Goal: Find contact information: Find contact information

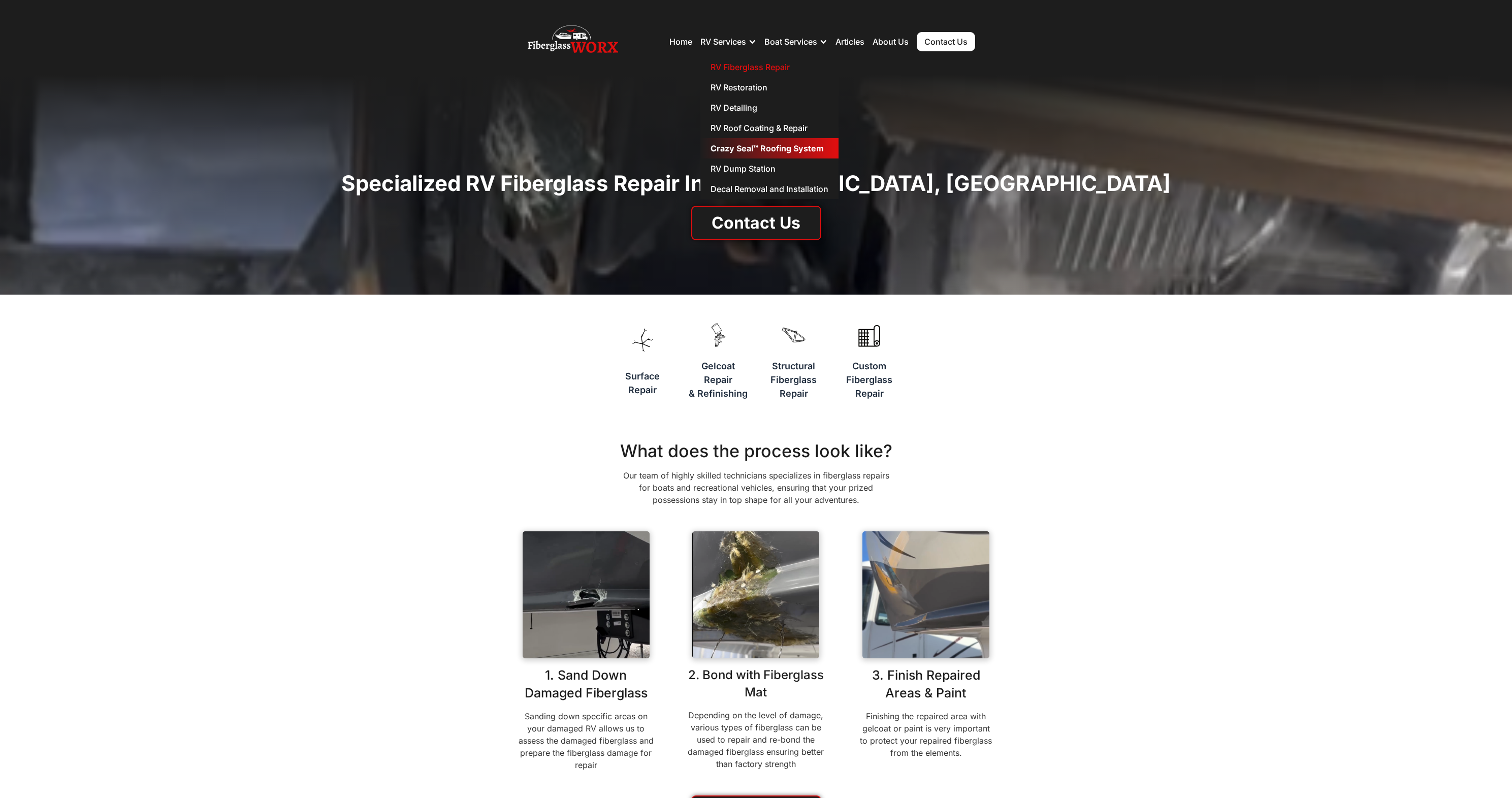
click at [763, 141] on link "Crazy Seal™ Roofing System" at bounding box center [770, 148] width 138 height 20
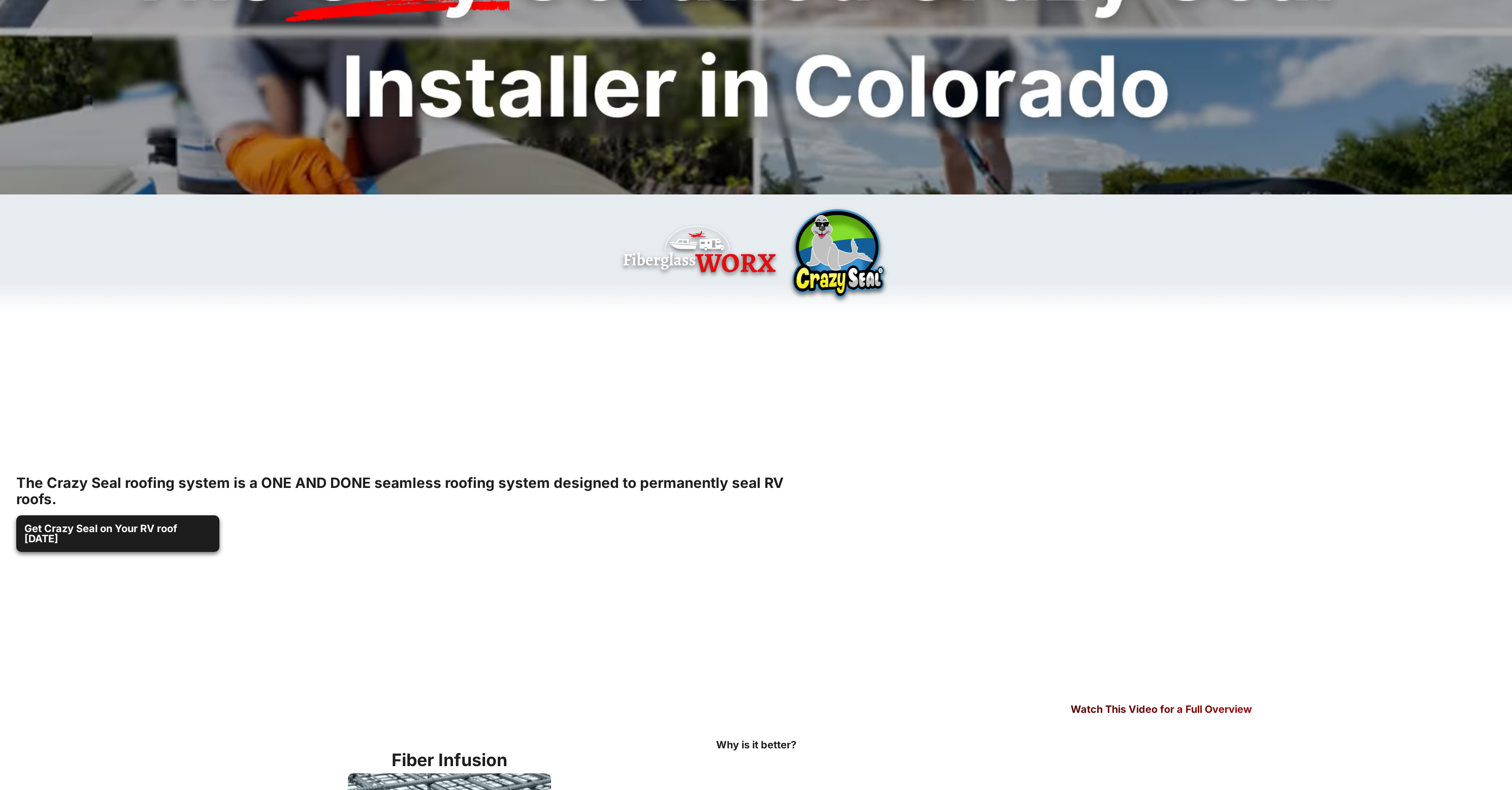
scroll to position [289, 0]
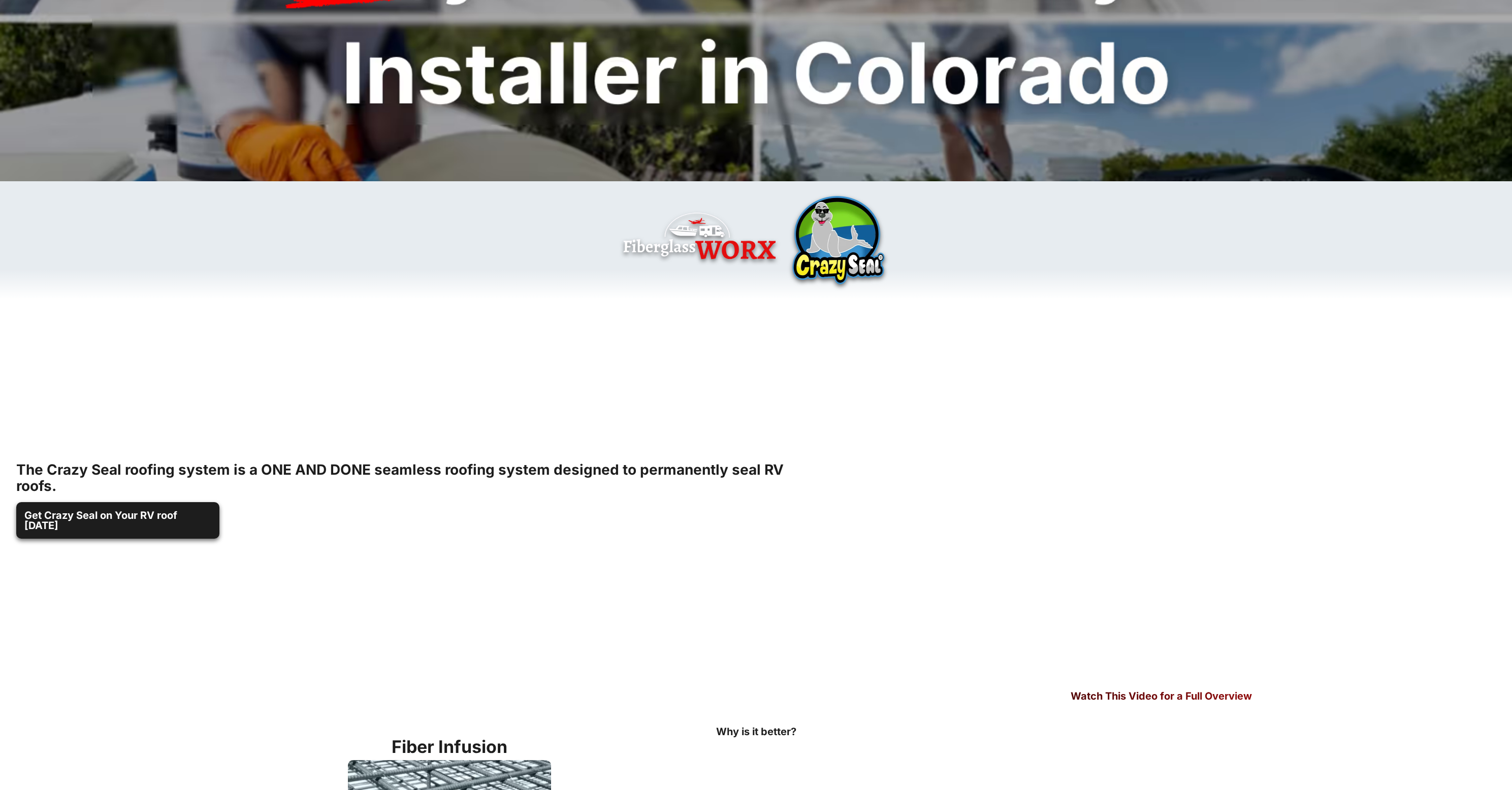
click at [755, 408] on div "The Crazy Seal roofing system is a ONE AND DONE seamless roofing system designe…" at bounding box center [756, 505] width 1512 height 411
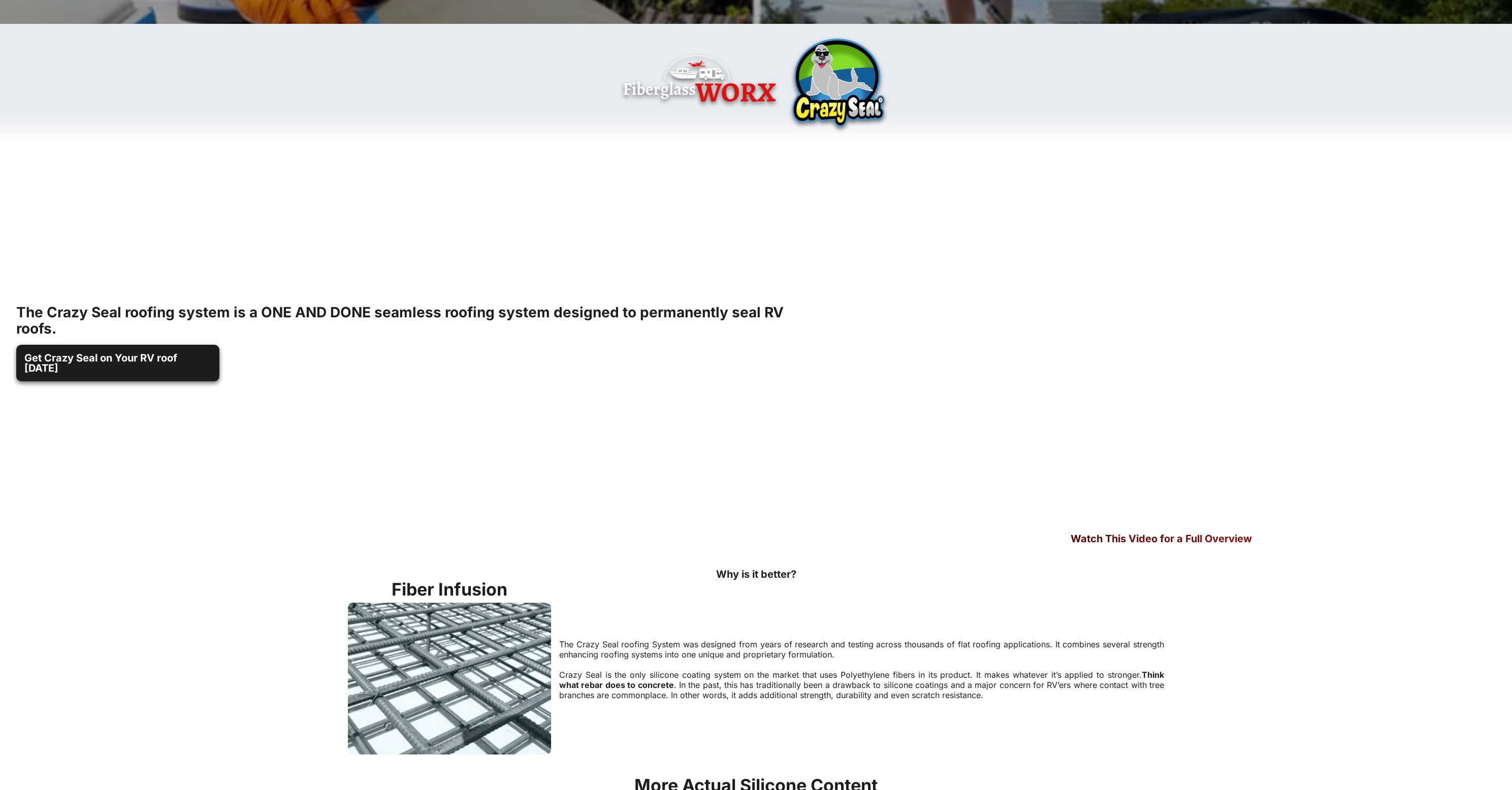
scroll to position [0, 0]
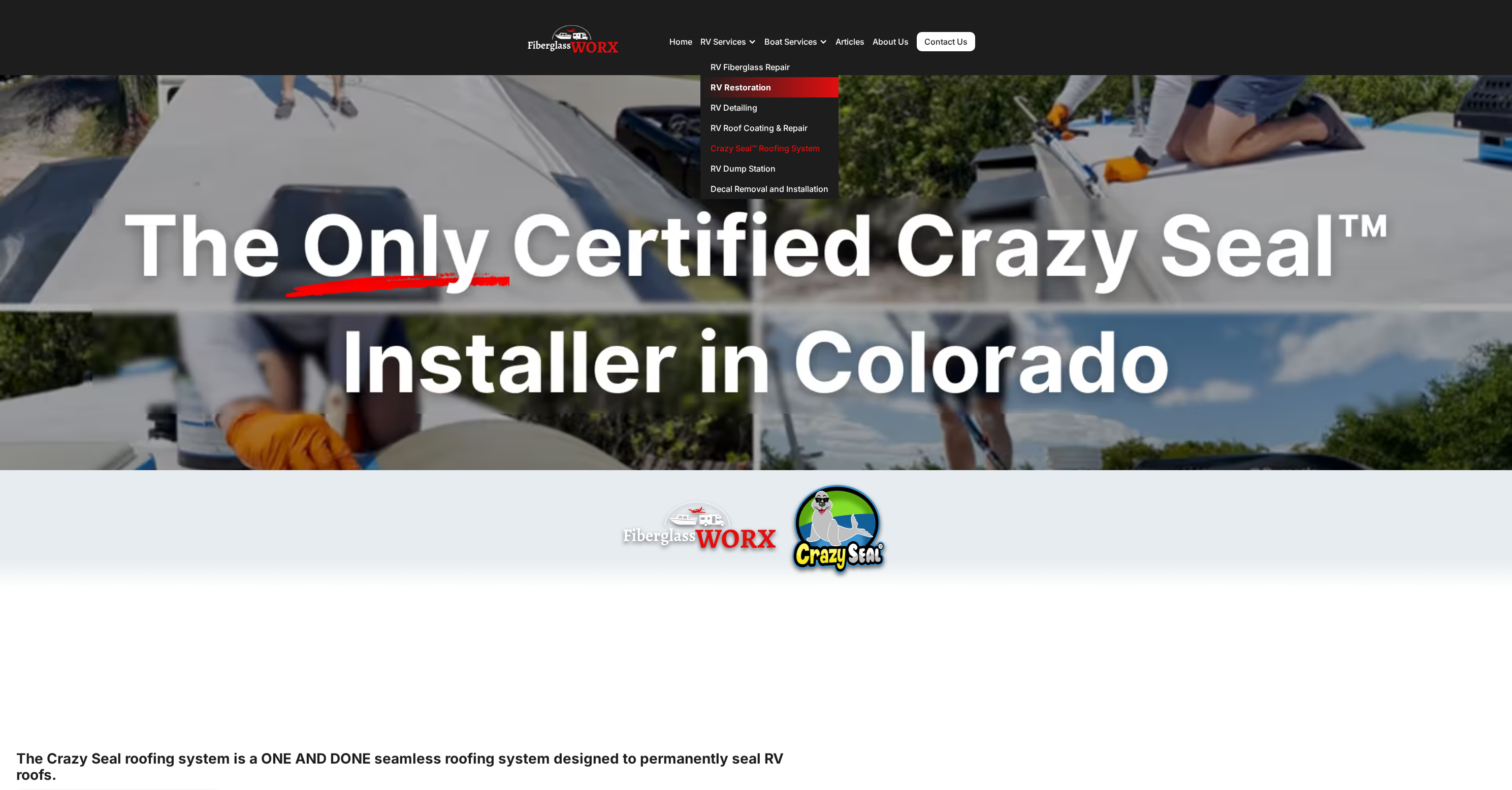
click at [740, 93] on link "RV Restoration" at bounding box center [770, 87] width 138 height 20
click at [755, 106] on link "RV Detailing" at bounding box center [770, 108] width 138 height 20
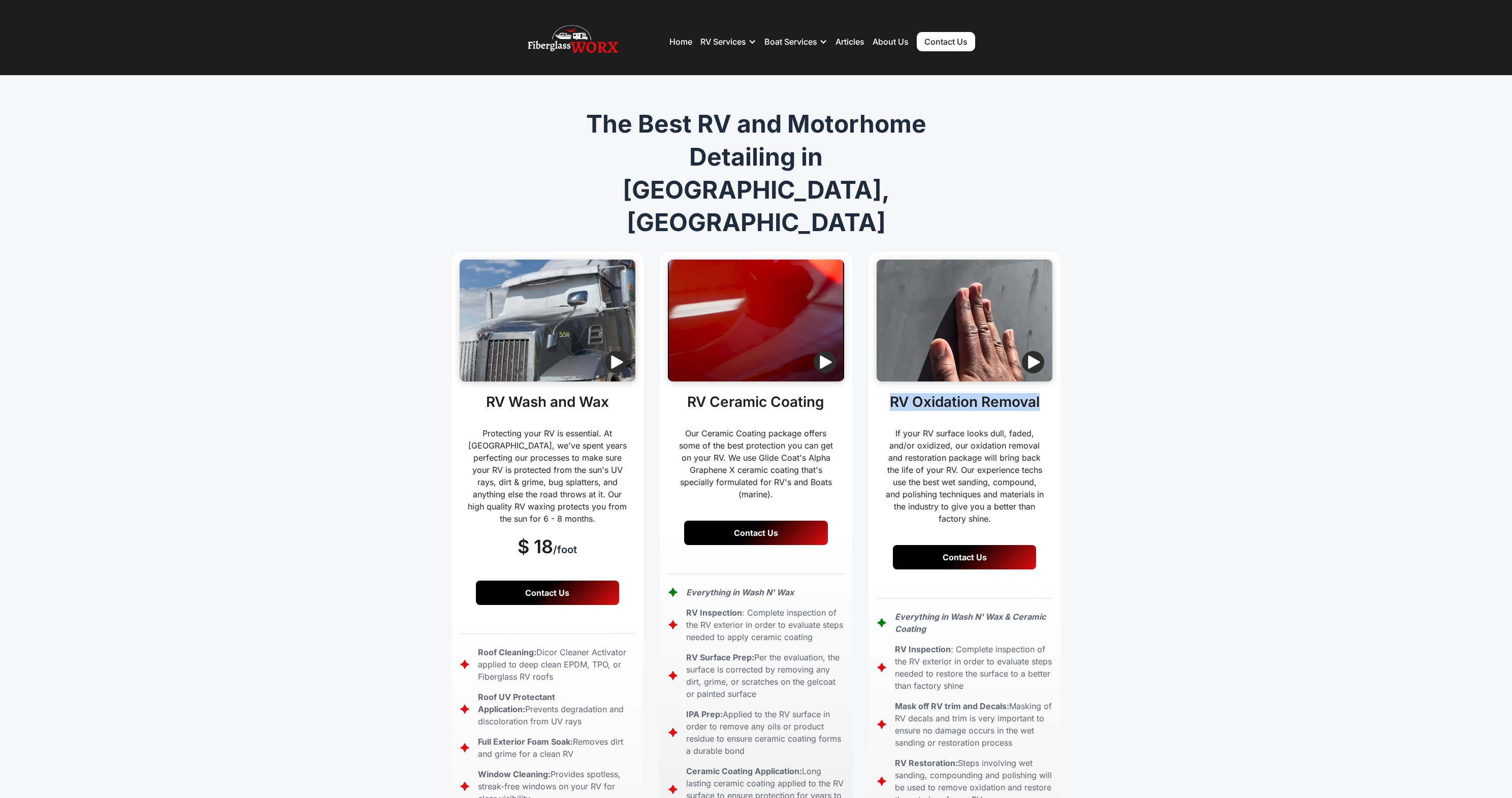
drag, startPoint x: 890, startPoint y: 337, endPoint x: 1040, endPoint y: 338, distance: 150.0
click at [1040, 394] on h2 "RV Oxidation Removal" at bounding box center [965, 402] width 150 height 17
copy h2 "RV Oxidation Removal"
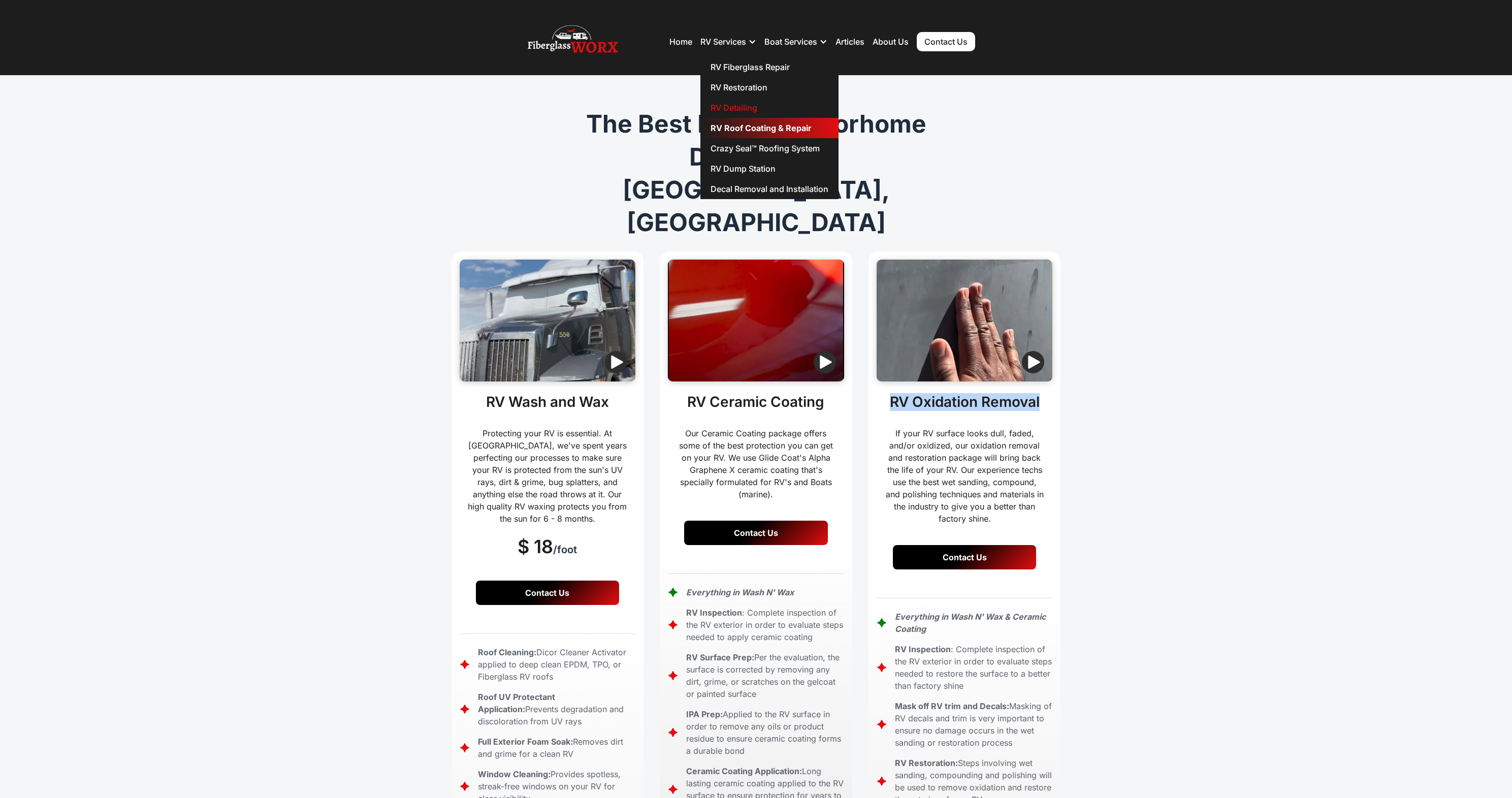
click at [740, 133] on link "RV Roof Coating & Repair" at bounding box center [770, 128] width 138 height 20
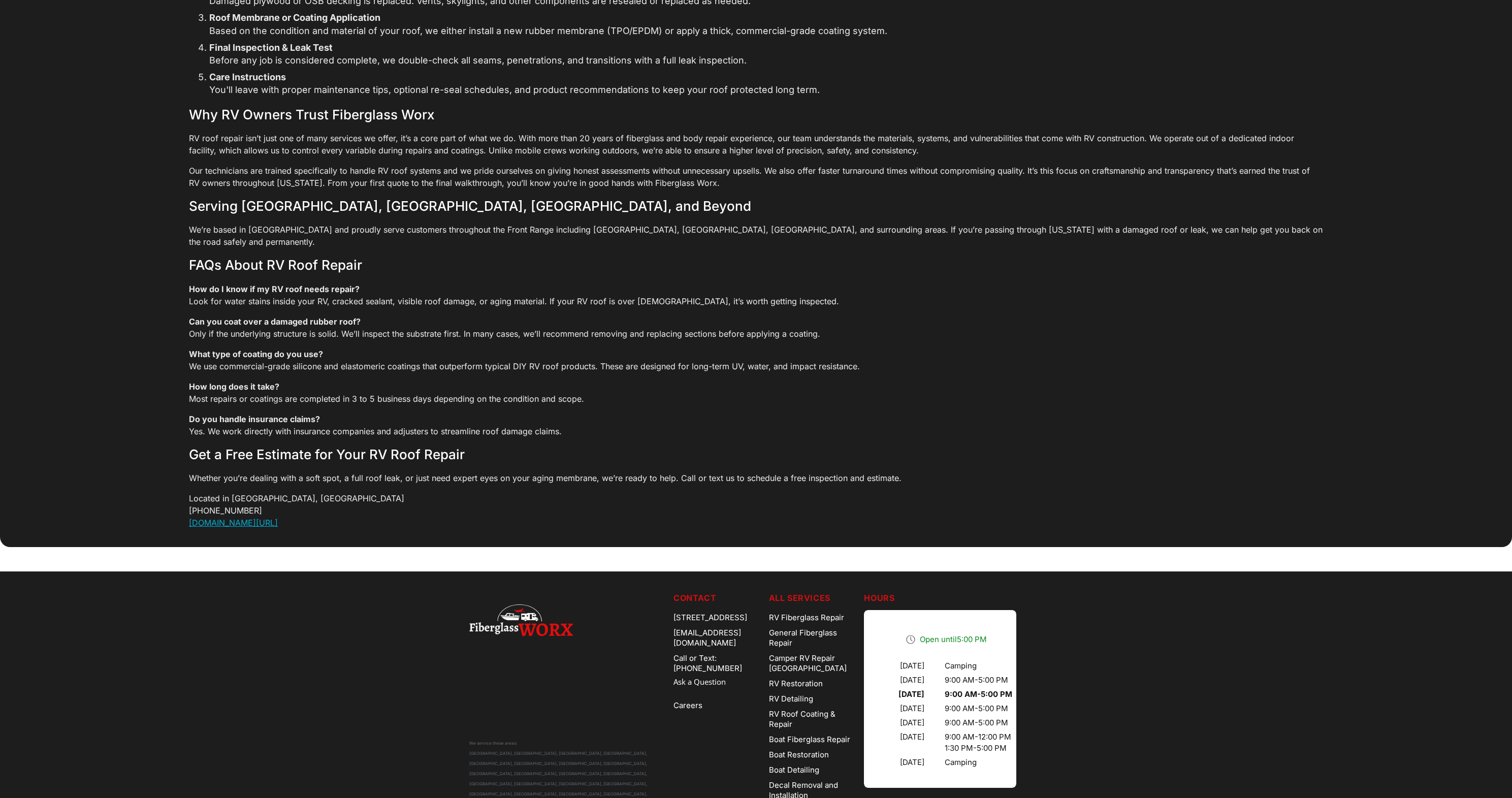
scroll to position [3121, 0]
drag, startPoint x: 724, startPoint y: 549, endPoint x: 666, endPoint y: 535, distance: 59.7
click at [673, 610] on div "[STREET_ADDRESS]" at bounding box center [717, 617] width 87 height 15
copy div "[STREET_ADDRESS]"
click at [590, 591] on div "We service these areas: Arvada, CO, Aurora, CO, Denver, CO, Parker, CO, Boulder…" at bounding box center [567, 725] width 196 height 268
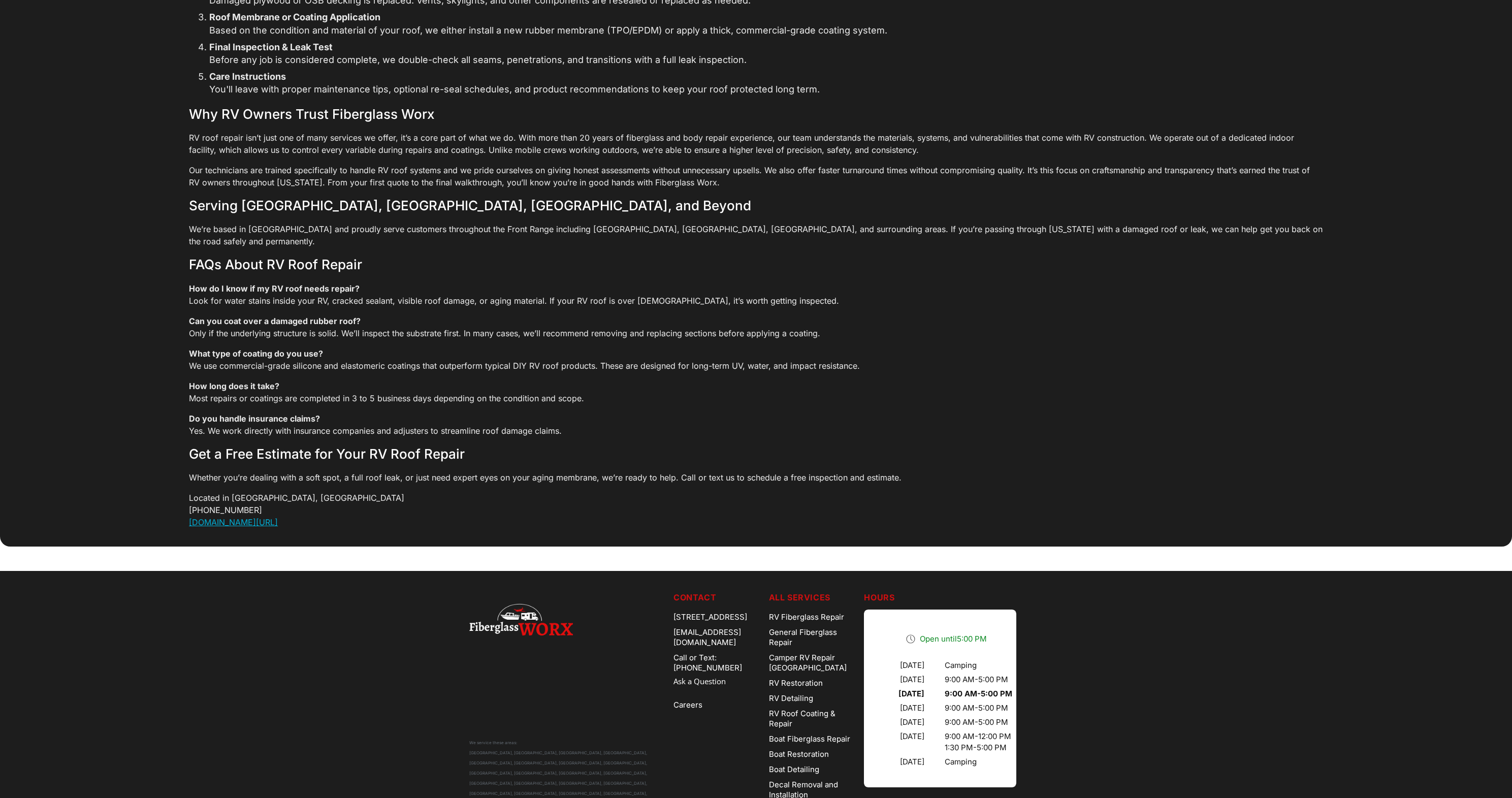
drag, startPoint x: 588, startPoint y: 546, endPoint x: 505, endPoint y: 544, distance: 83.0
click at [505, 591] on div "We service these areas: Arvada, CO, Aurora, CO, Denver, CO, Parker, CO, Boulder…" at bounding box center [567, 725] width 196 height 268
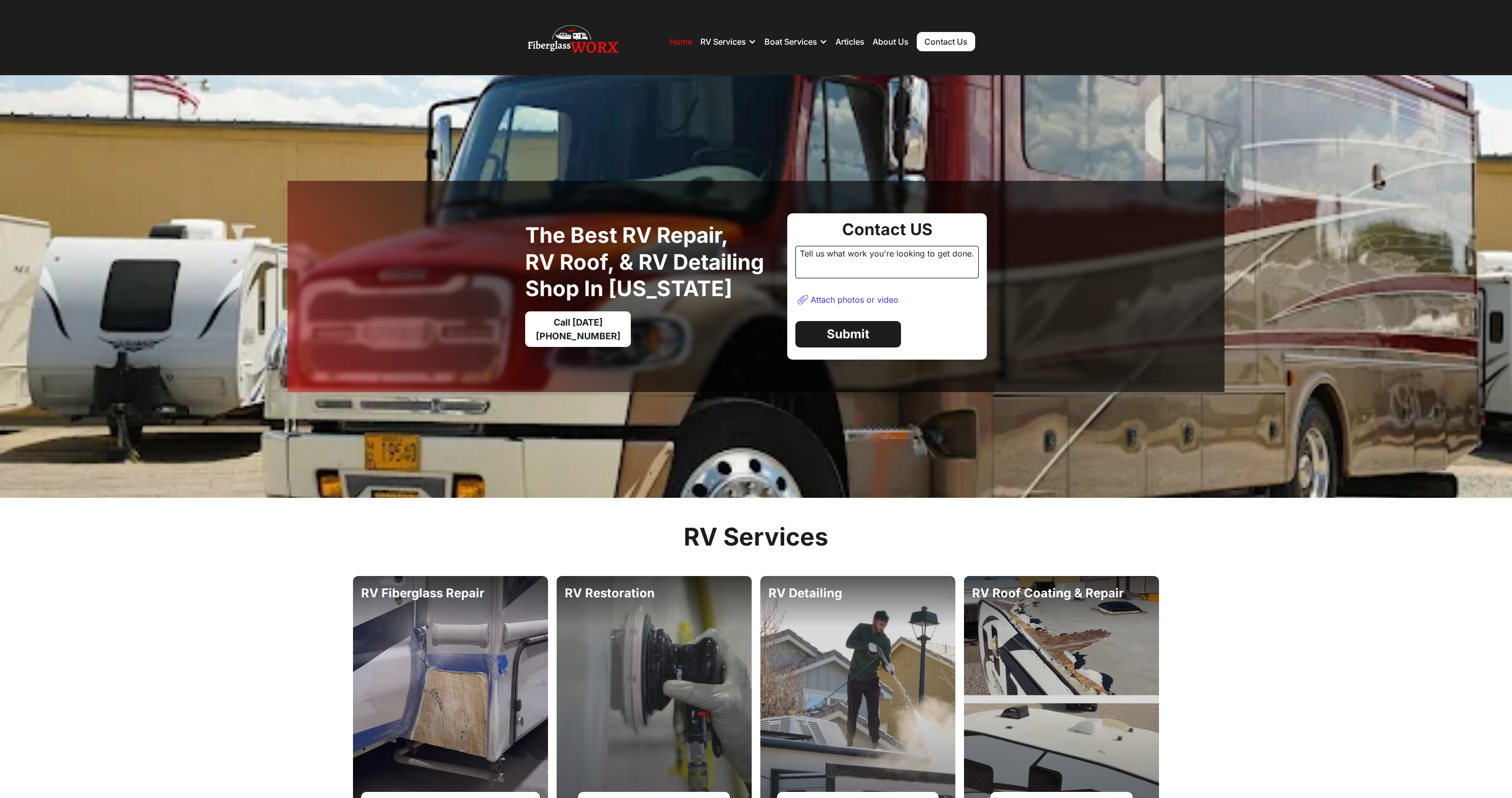
click at [938, 35] on link "Contact Us" at bounding box center [946, 42] width 59 height 20
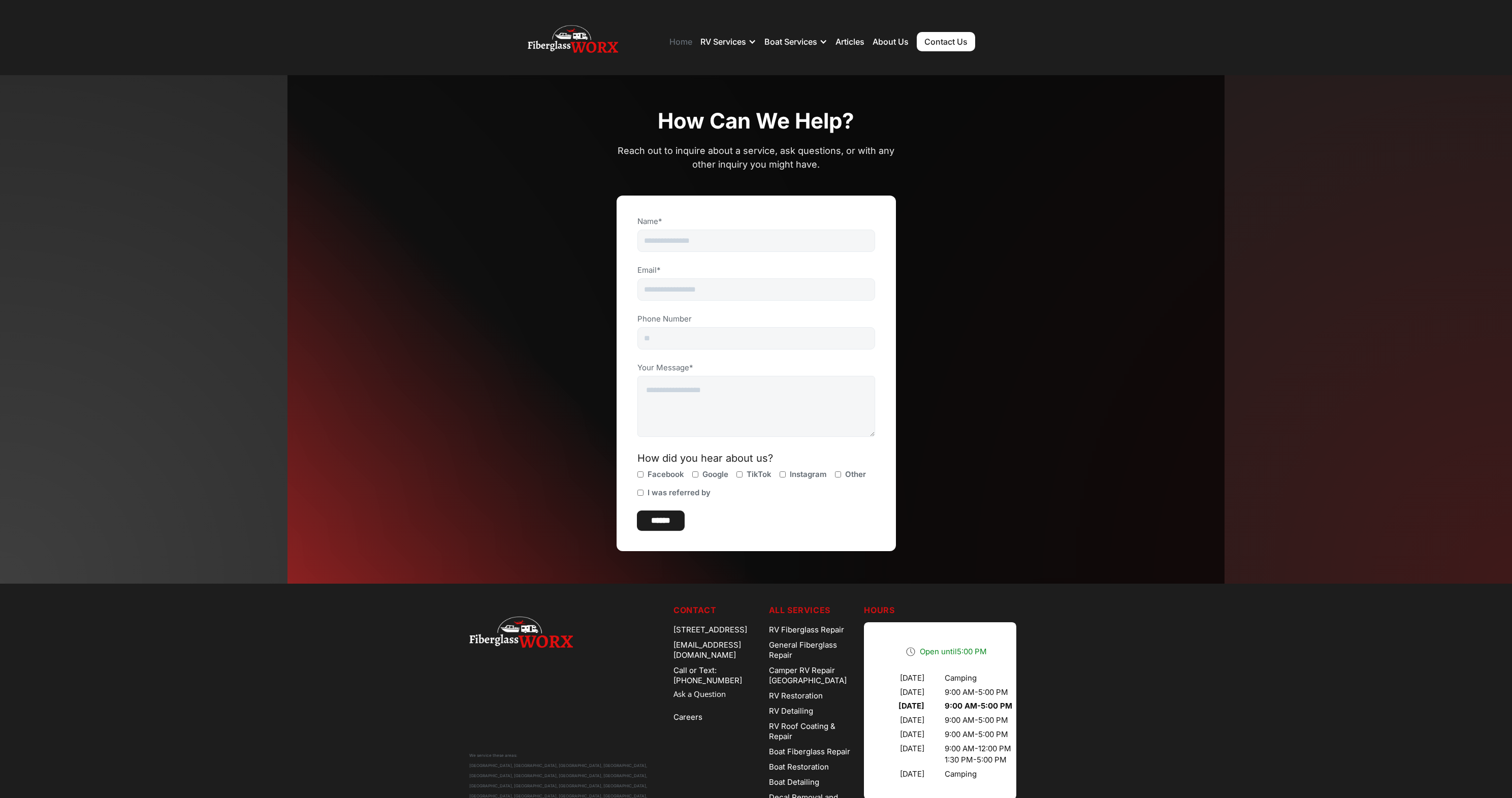
click at [676, 40] on link "Home" at bounding box center [680, 42] width 23 height 10
